Goal: Task Accomplishment & Management: Manage account settings

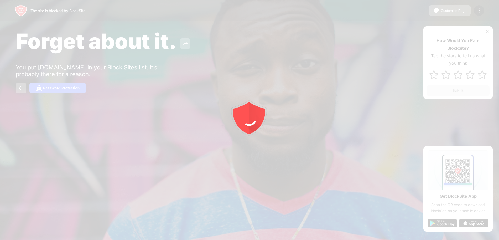
click at [362, 29] on div at bounding box center [249, 120] width 499 height 240
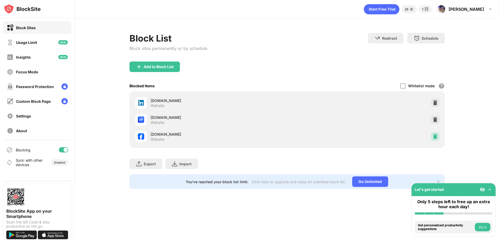
click at [432, 138] on div at bounding box center [435, 136] width 8 height 8
